Goal: Information Seeking & Learning: Learn about a topic

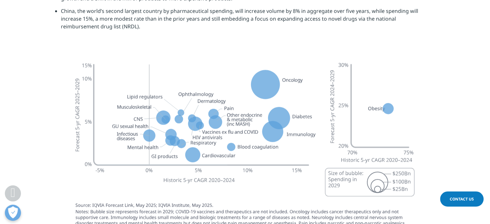
scroll to position [1770, 0]
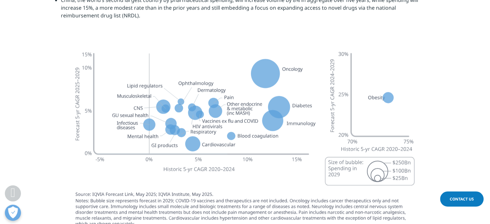
click at [264, 123] on img at bounding box center [245, 141] width 361 height 202
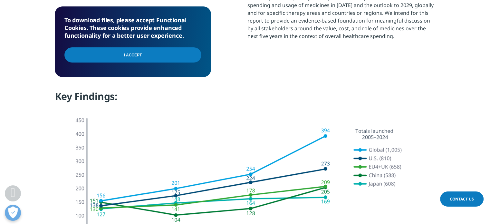
scroll to position [225, 0]
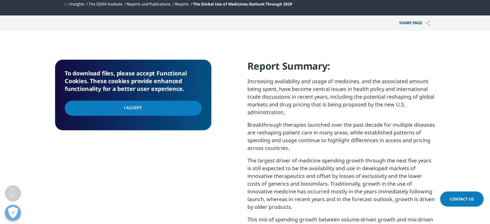
click at [151, 105] on input "I Accept" at bounding box center [133, 107] width 137 height 15
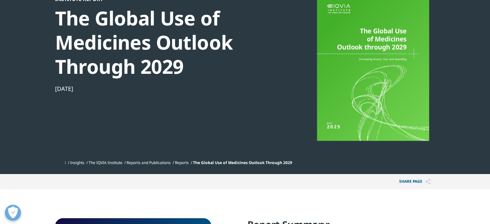
scroll to position [64, 0]
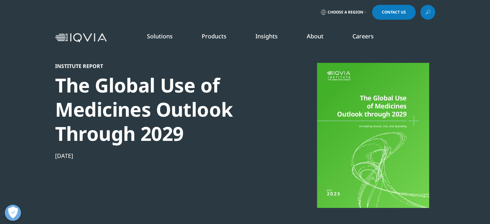
click at [281, 59] on div "NEWS & RESOURCES News Events & Webinars Industry Analyst Reports COVID-19 Resou…" at bounding box center [310, 141] width 120 height 177
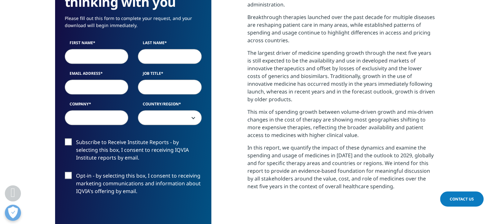
scroll to position [322, 0]
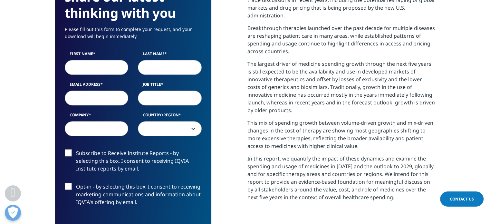
click at [104, 69] on input "First Name" at bounding box center [97, 67] width 64 height 15
type input "Gwen"
type input "Chiu"
type input "G"
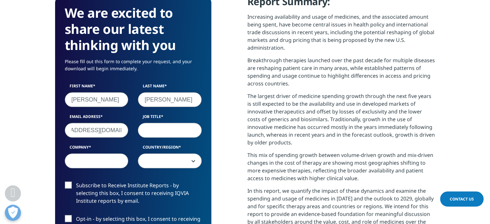
scroll to position [0, 26]
type input "gweneth_miu@yahoo.com.hk"
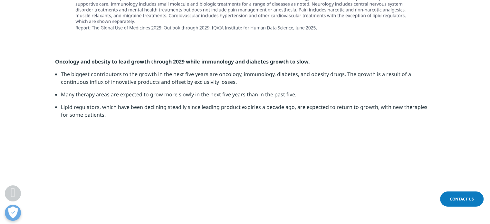
scroll to position [1899, 0]
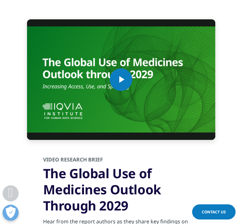
scroll to position [528, 232]
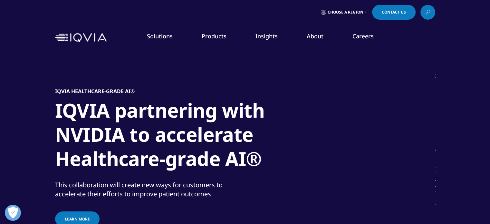
click at [238, 150] on link "READ MORE" at bounding box center [259, 151] width 73 height 5
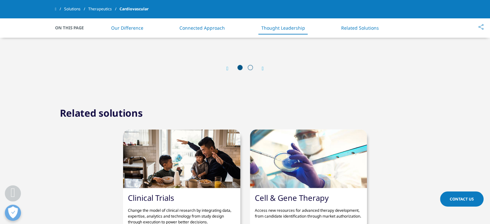
scroll to position [1288, 0]
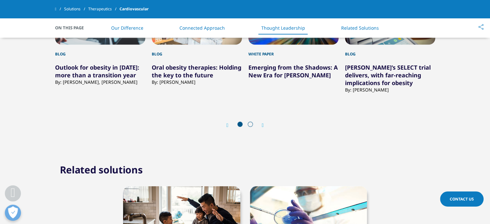
click at [107, 6] on link "Therapeutics" at bounding box center [103, 9] width 31 height 12
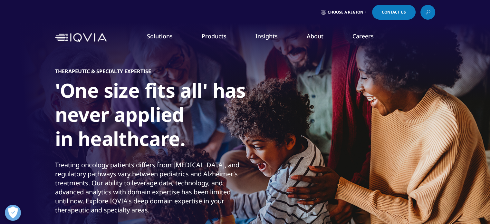
click at [237, 152] on link "READ MORE" at bounding box center [259, 151] width 73 height 5
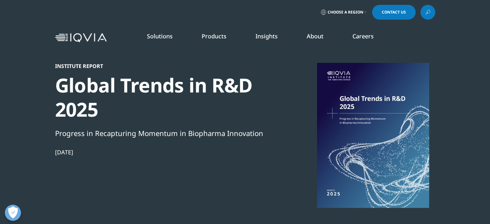
click at [144, 118] on link "SEE LATEST REPORTS" at bounding box center [163, 117] width 96 height 5
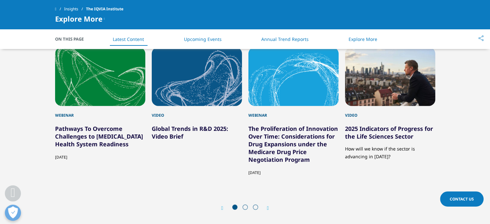
scroll to position [1770, 0]
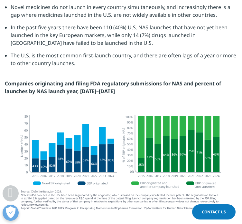
scroll to position [480, 232]
